Goal: Transaction & Acquisition: Obtain resource

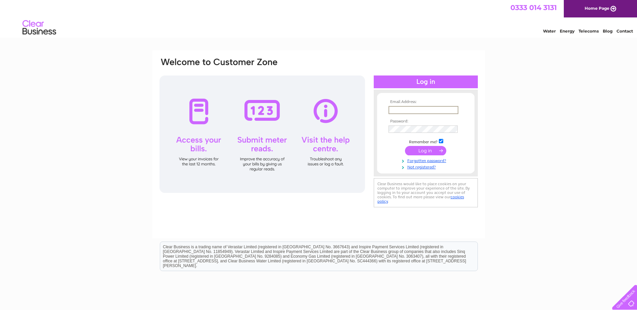
click at [409, 110] on input "text" at bounding box center [423, 110] width 70 height 8
type input "[EMAIL_ADDRESS][DOMAIN_NAME]"
click at [405, 146] on input "submit" at bounding box center [425, 150] width 41 height 9
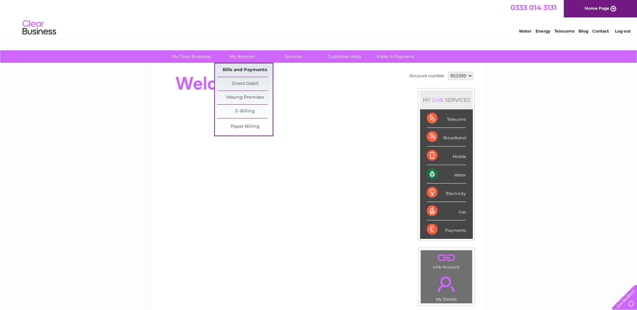
click at [243, 71] on link "Bills and Payments" at bounding box center [244, 69] width 55 height 13
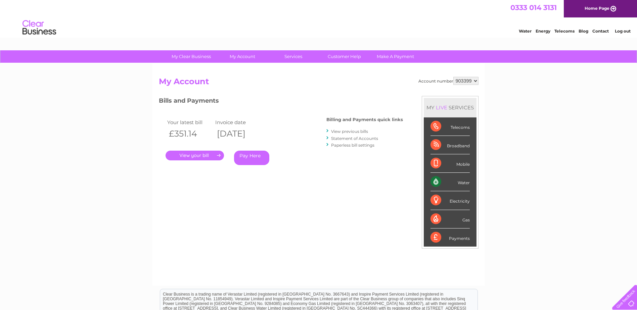
click at [205, 154] on link "." at bounding box center [195, 156] width 58 height 10
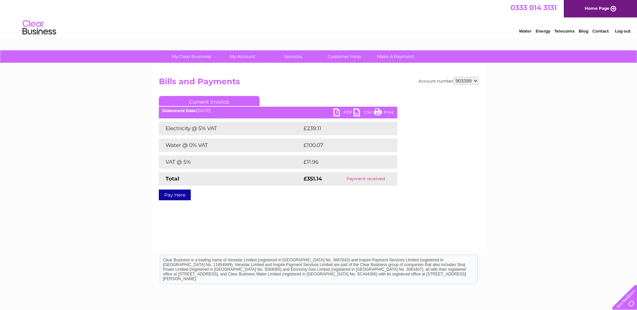
click at [338, 111] on link "PDF" at bounding box center [343, 113] width 20 height 10
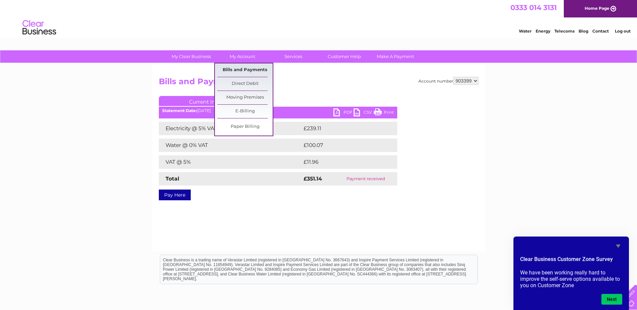
click at [245, 70] on link "Bills and Payments" at bounding box center [244, 69] width 55 height 13
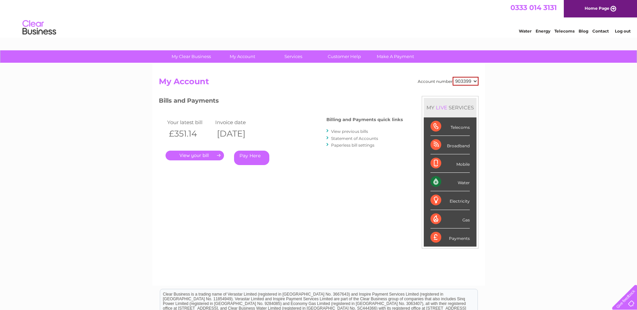
click at [348, 132] on link "View previous bills" at bounding box center [349, 131] width 37 height 5
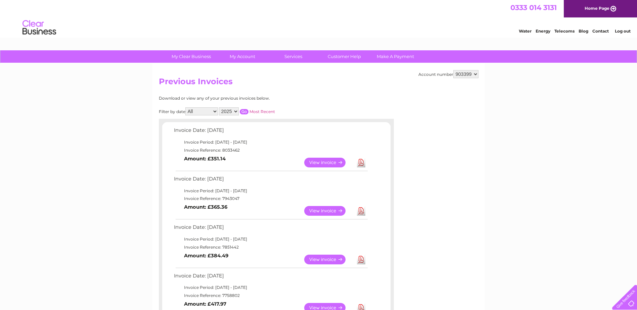
click at [322, 210] on link "View" at bounding box center [328, 211] width 49 height 10
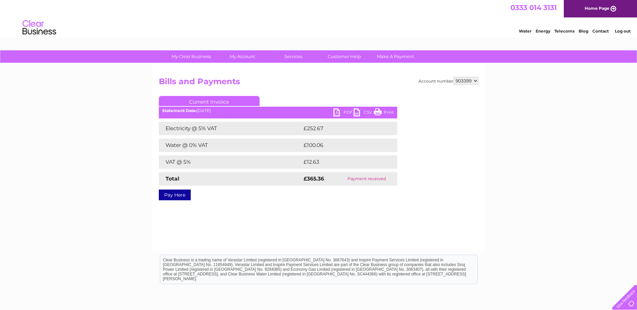
click at [336, 112] on link "PDF" at bounding box center [343, 113] width 20 height 10
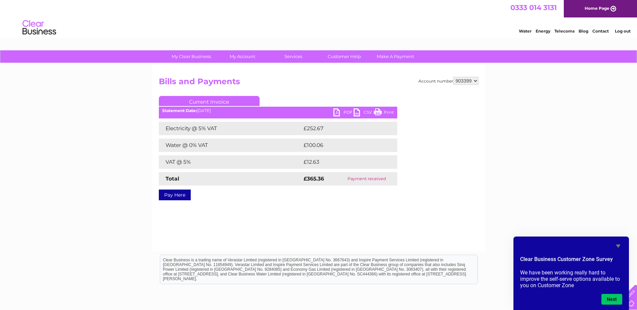
click at [338, 110] on link "PDF" at bounding box center [343, 113] width 20 height 10
